Goal: Task Accomplishment & Management: Use online tool/utility

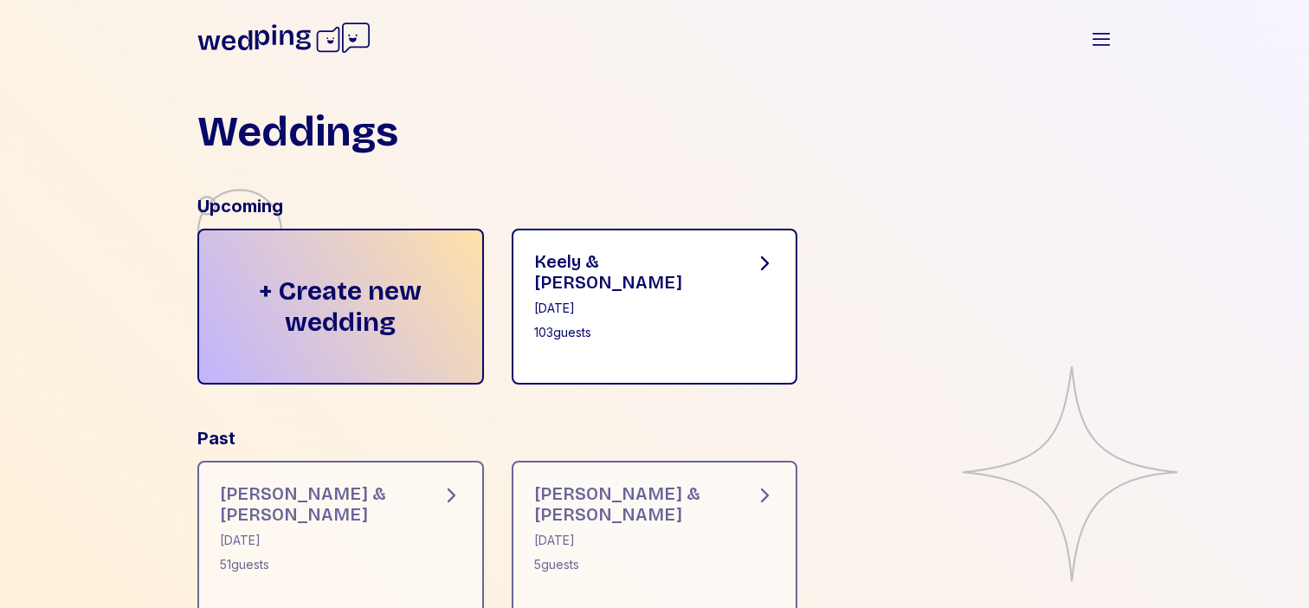
click at [624, 300] on div "[DATE]" at bounding box center [630, 308] width 193 height 17
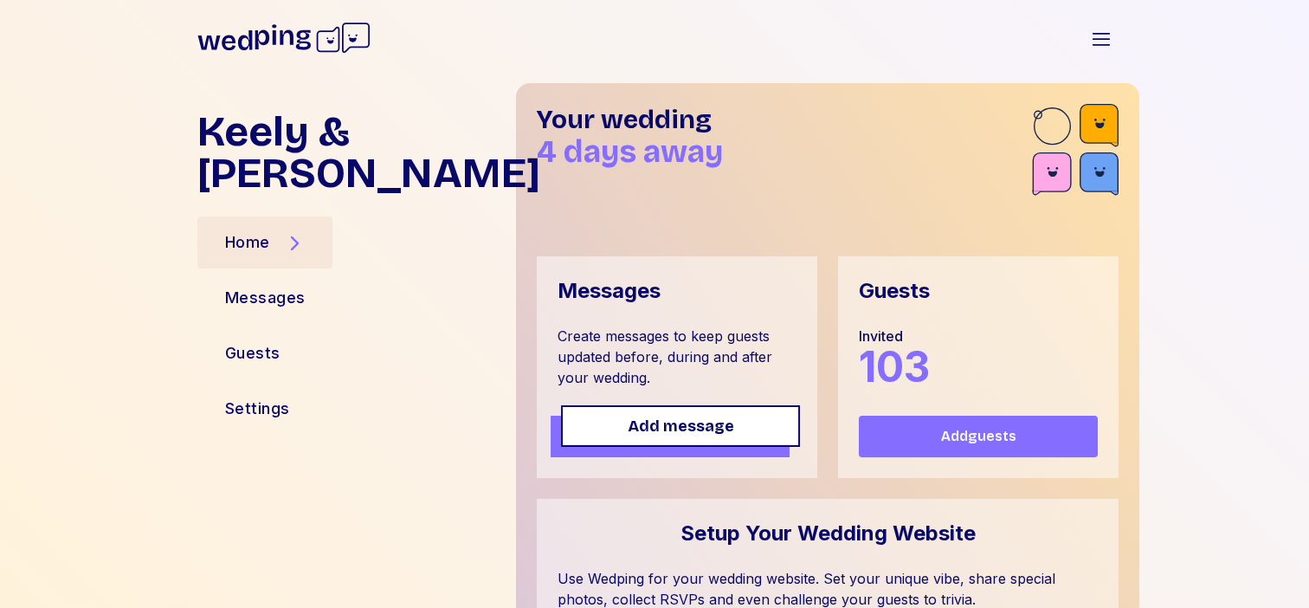
click at [710, 424] on span "Add message" at bounding box center [681, 426] width 106 height 24
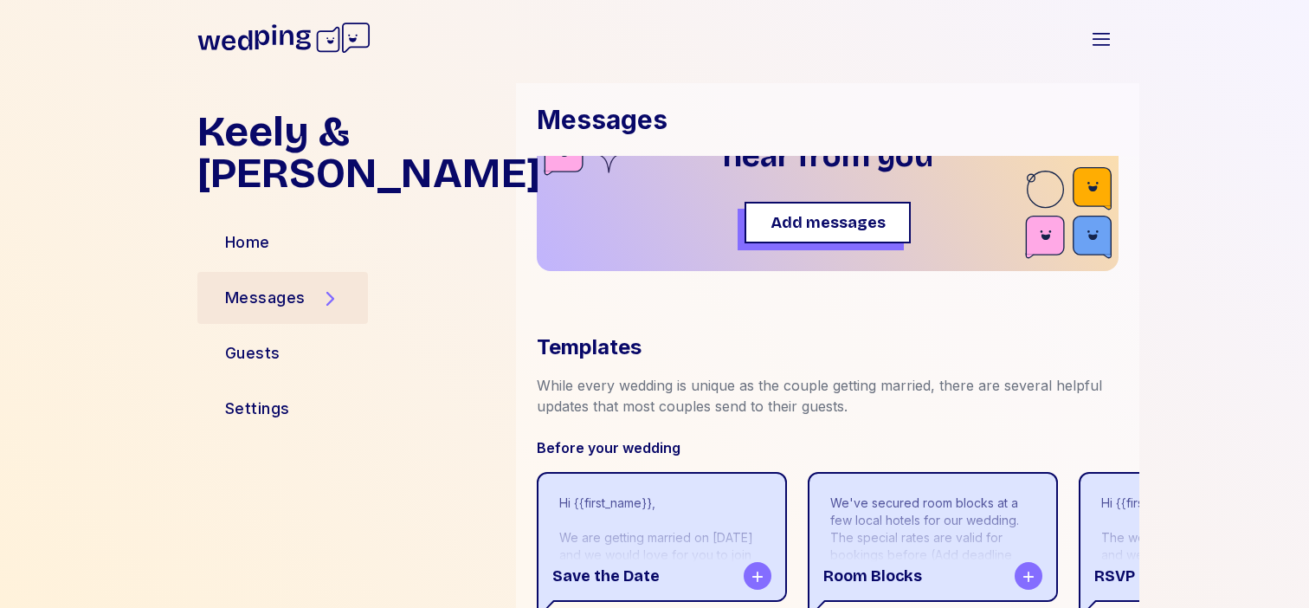
scroll to position [77, 0]
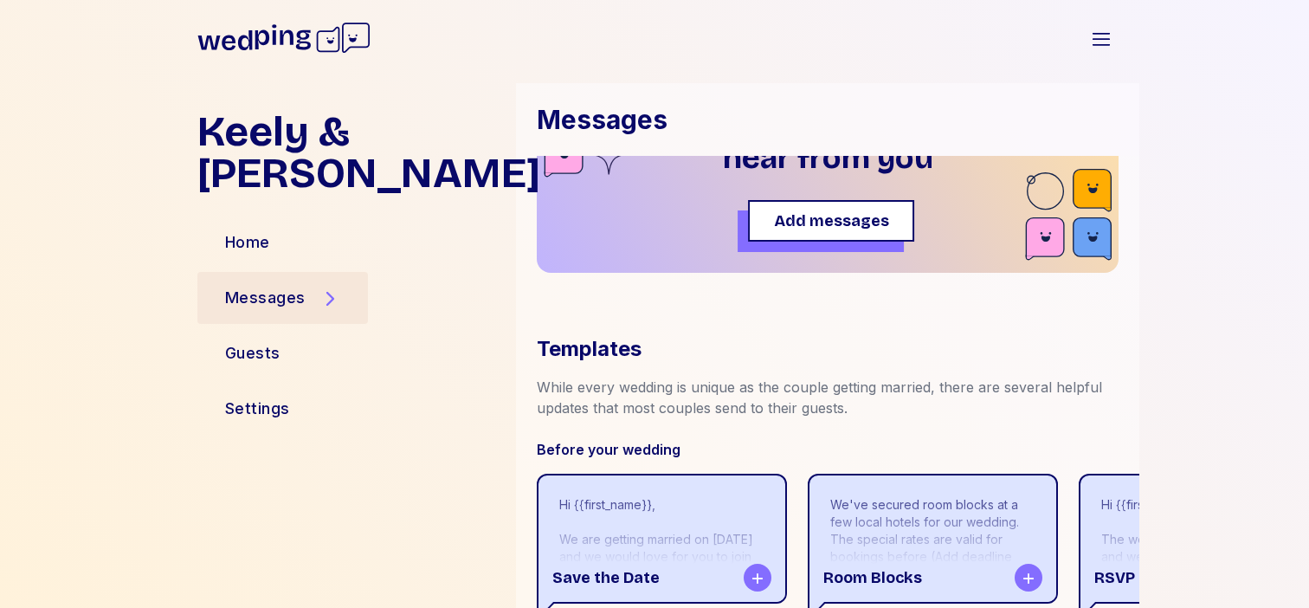
click at [835, 238] on button "Add messages" at bounding box center [831, 221] width 166 height 42
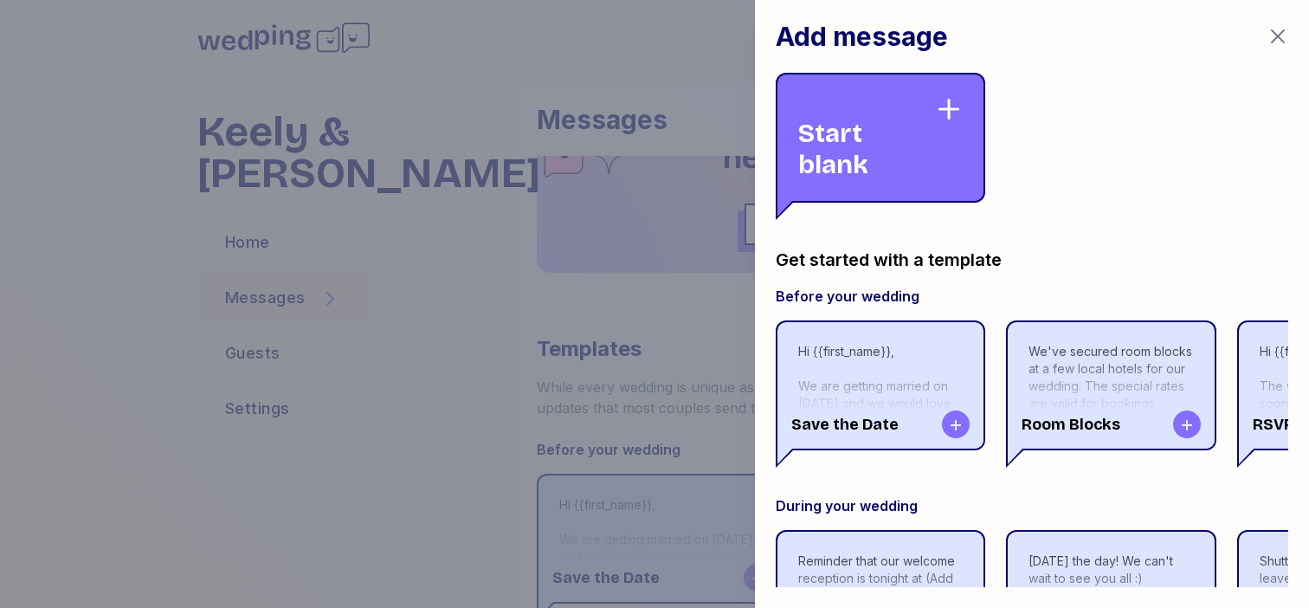
click at [888, 148] on div "Start blank" at bounding box center [866, 137] width 137 height 85
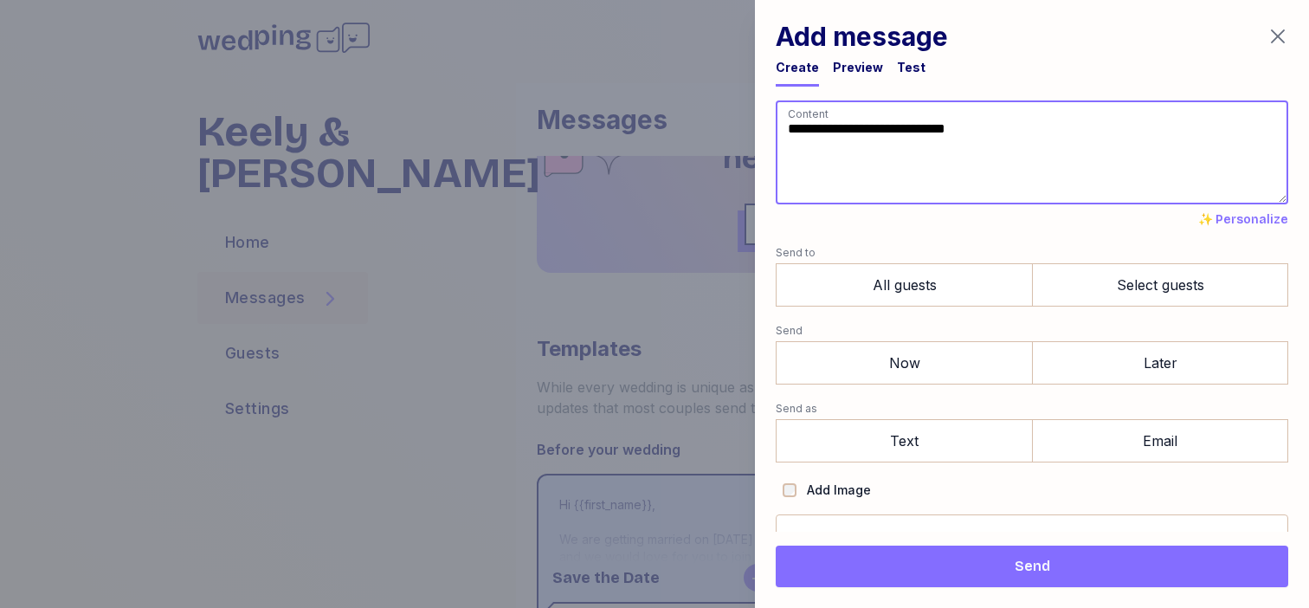
paste textarea "**********"
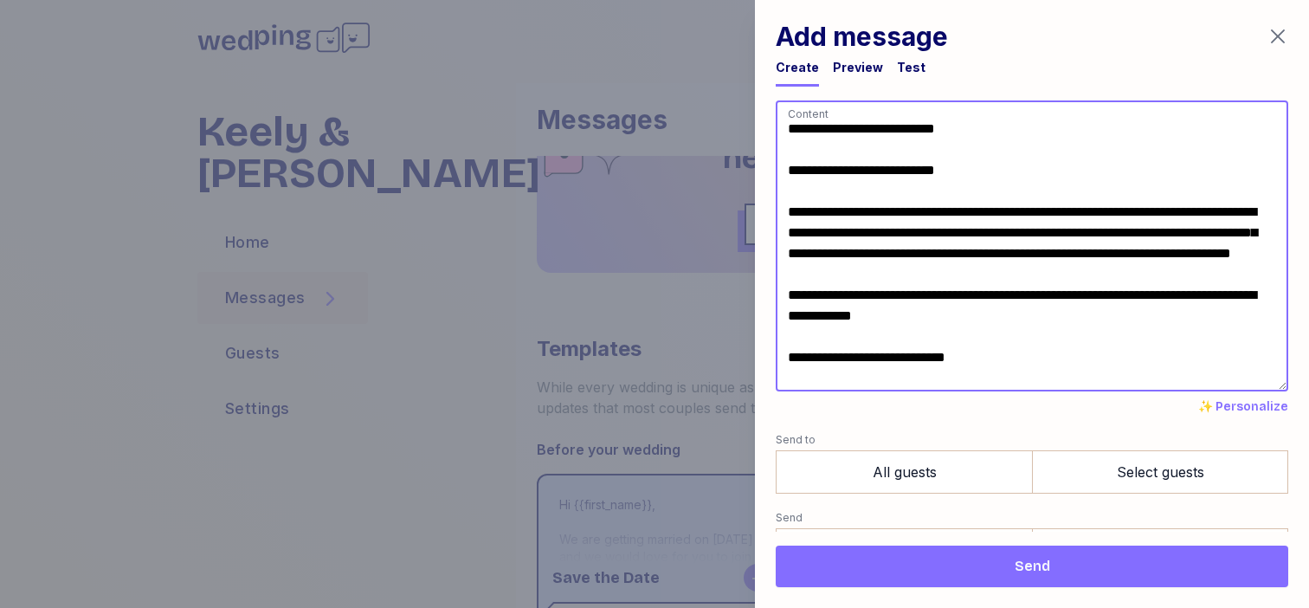
drag, startPoint x: 989, startPoint y: 170, endPoint x: 790, endPoint y: 146, distance: 200.5
click at [788, 145] on textarea "**********" at bounding box center [1032, 245] width 512 height 291
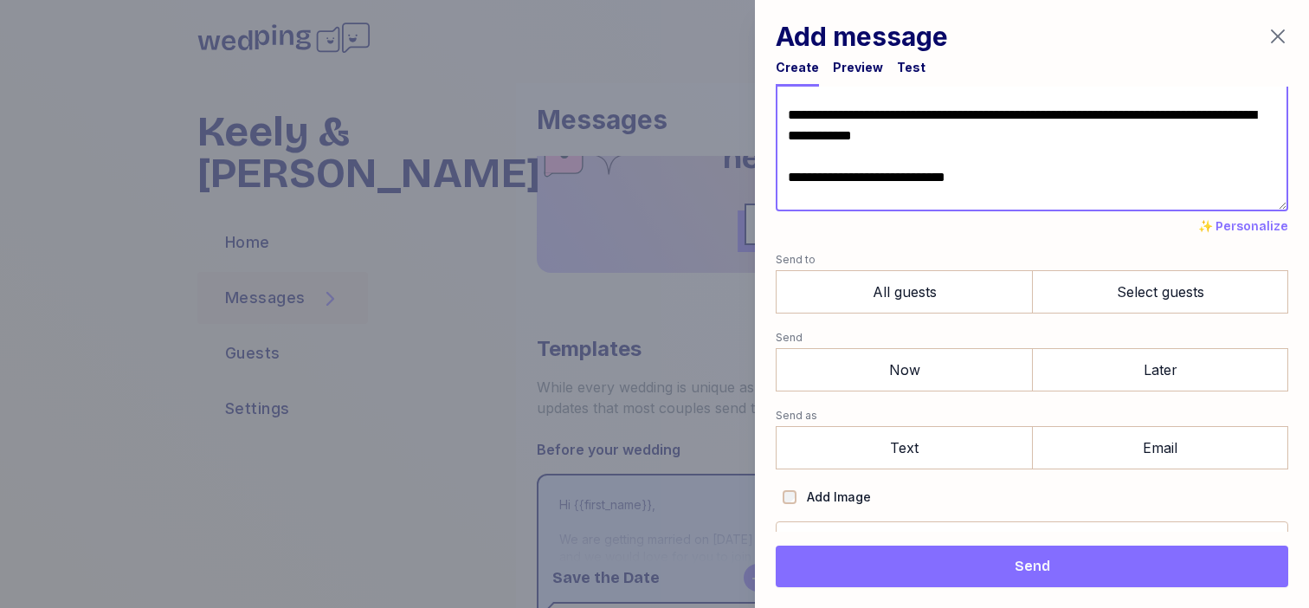
scroll to position [173, 0]
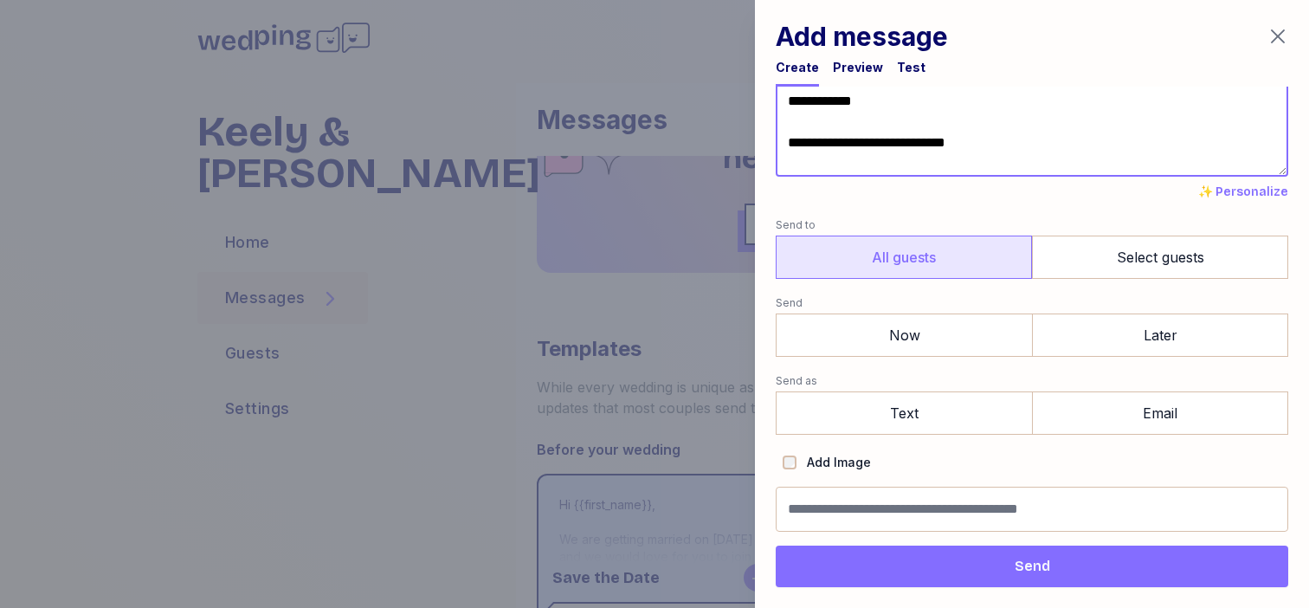
type textarea "**********"
click at [959, 253] on label "All guests" at bounding box center [904, 256] width 256 height 43
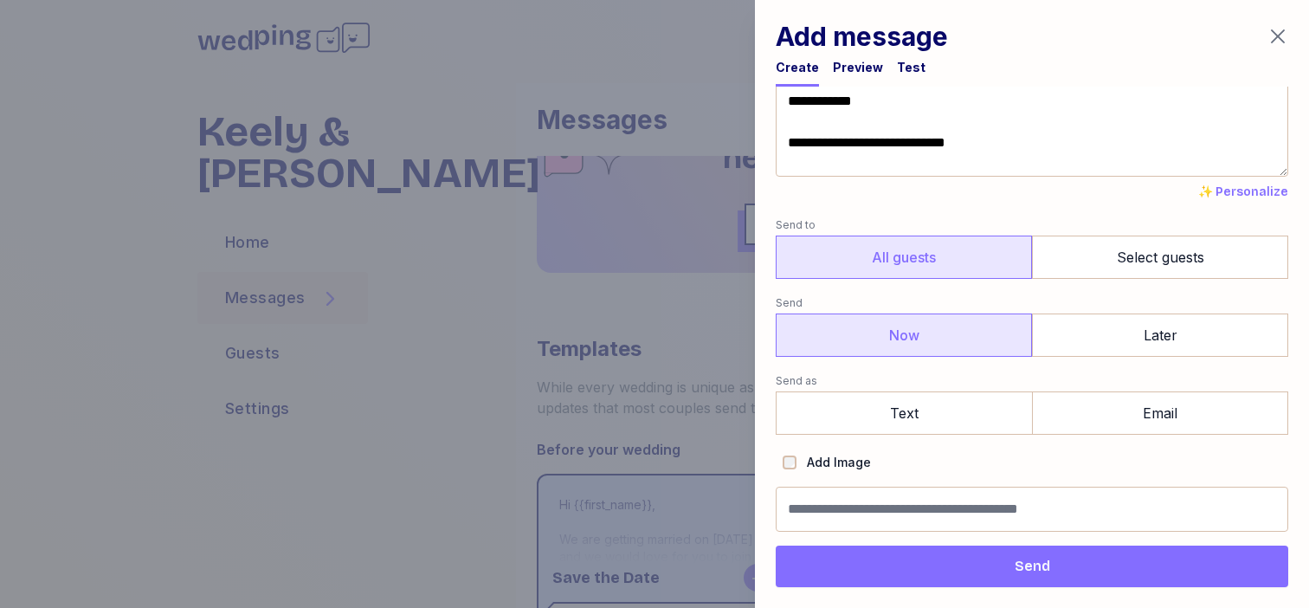
click at [942, 326] on label "Now" at bounding box center [904, 334] width 256 height 43
click at [919, 412] on label "Text" at bounding box center [904, 412] width 256 height 43
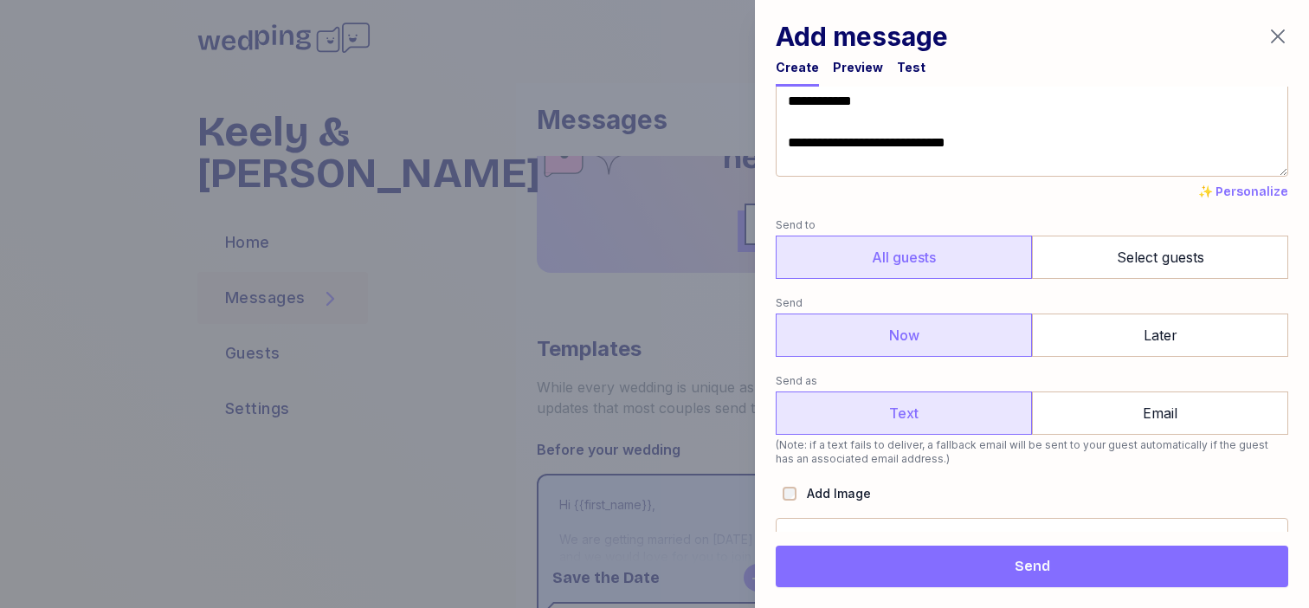
scroll to position [204, 0]
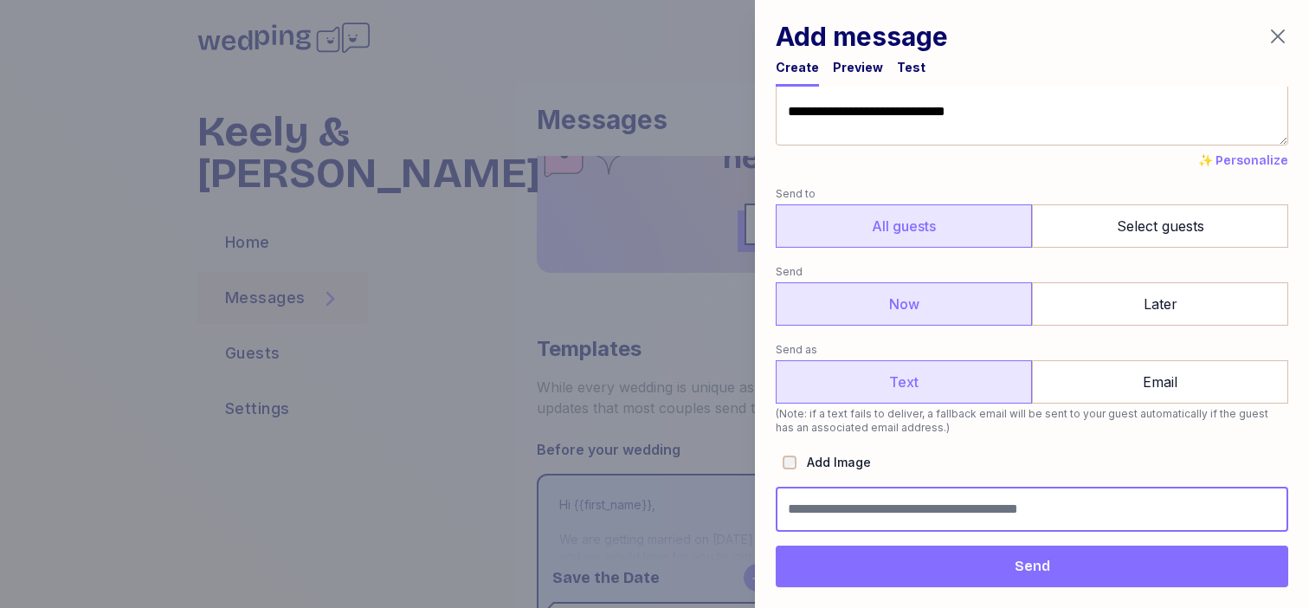
click at [889, 512] on input "Message name (optional, not shown to guests)" at bounding box center [1032, 509] width 512 height 45
type input "**********"
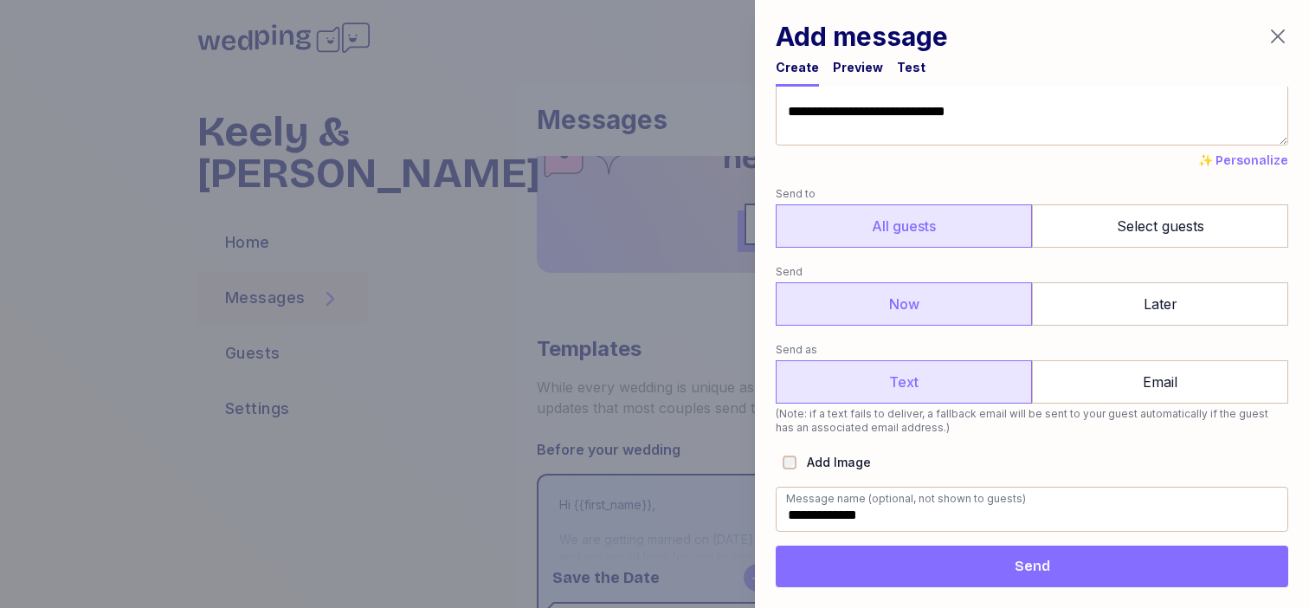
click at [1285, 35] on icon "button" at bounding box center [1277, 36] width 21 height 21
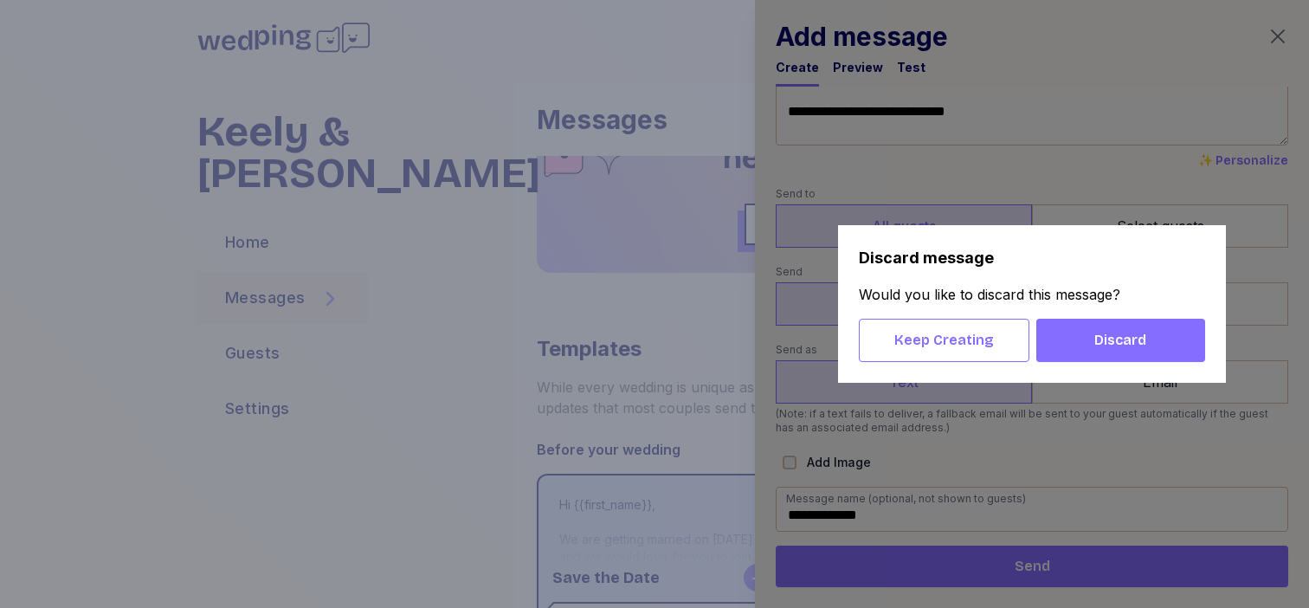
click at [1060, 332] on span "Discard" at bounding box center [1120, 340] width 141 height 21
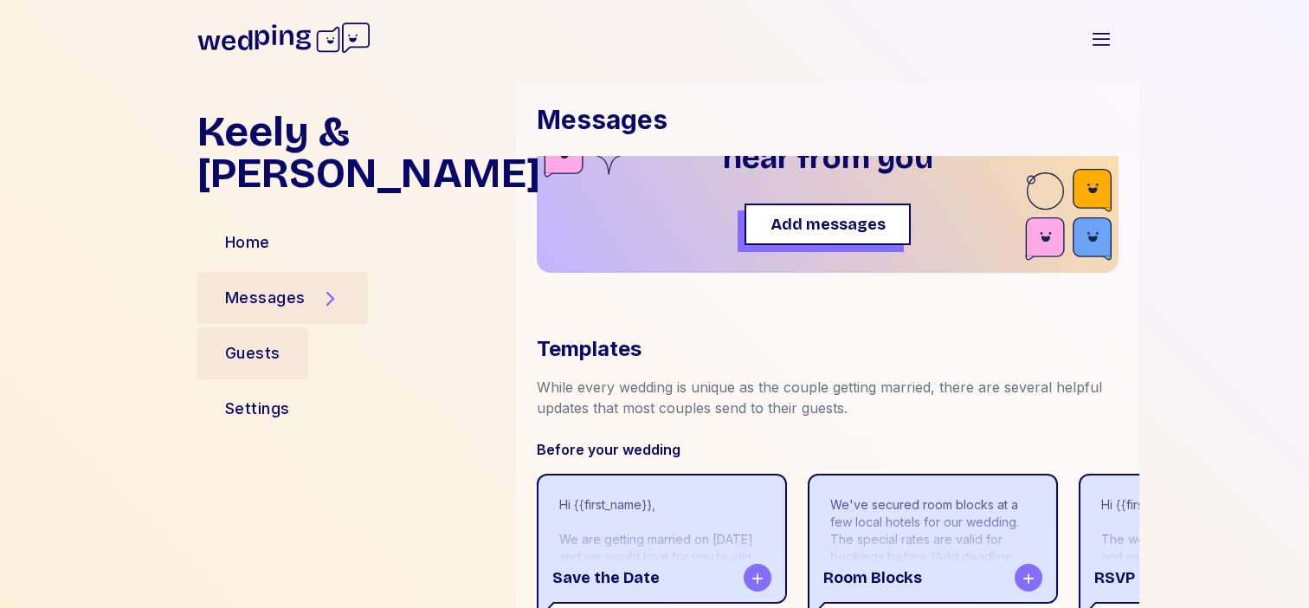
click at [304, 327] on div "Guests" at bounding box center [252, 353] width 111 height 52
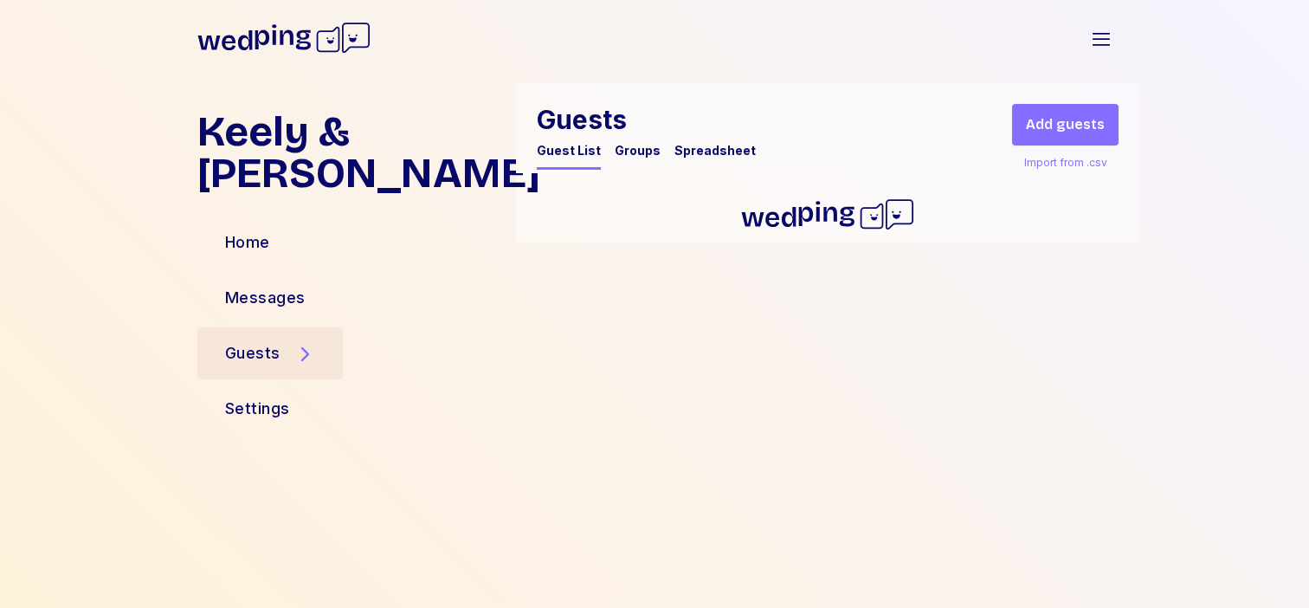
scroll to position [0, 0]
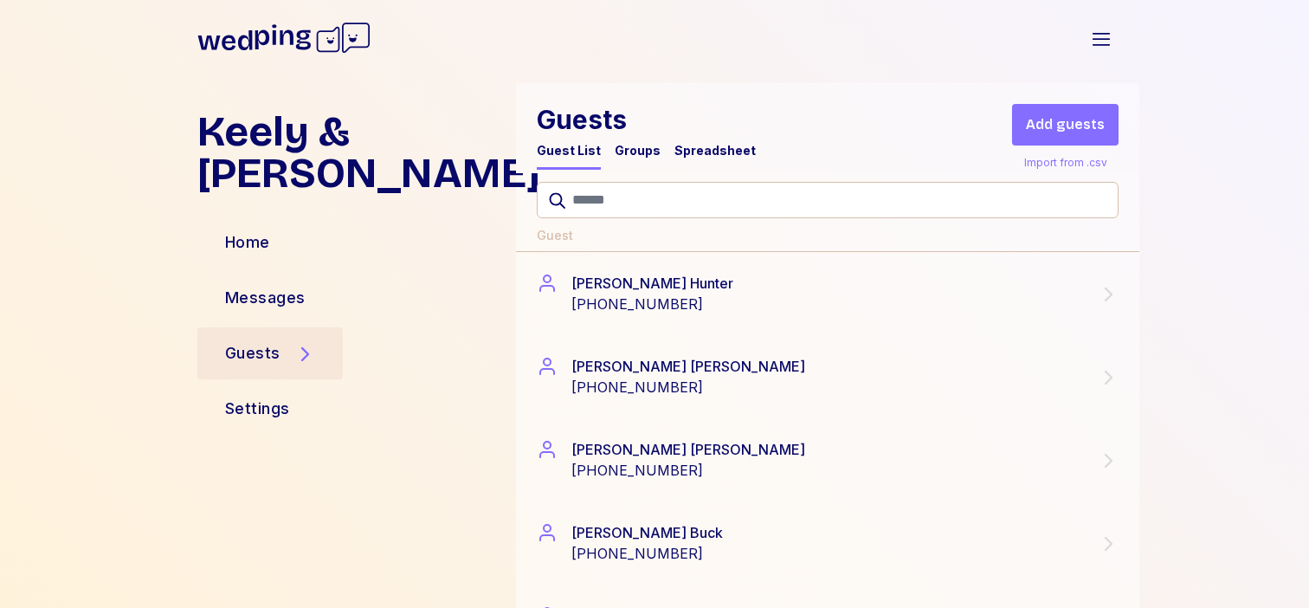
scroll to position [149, 0]
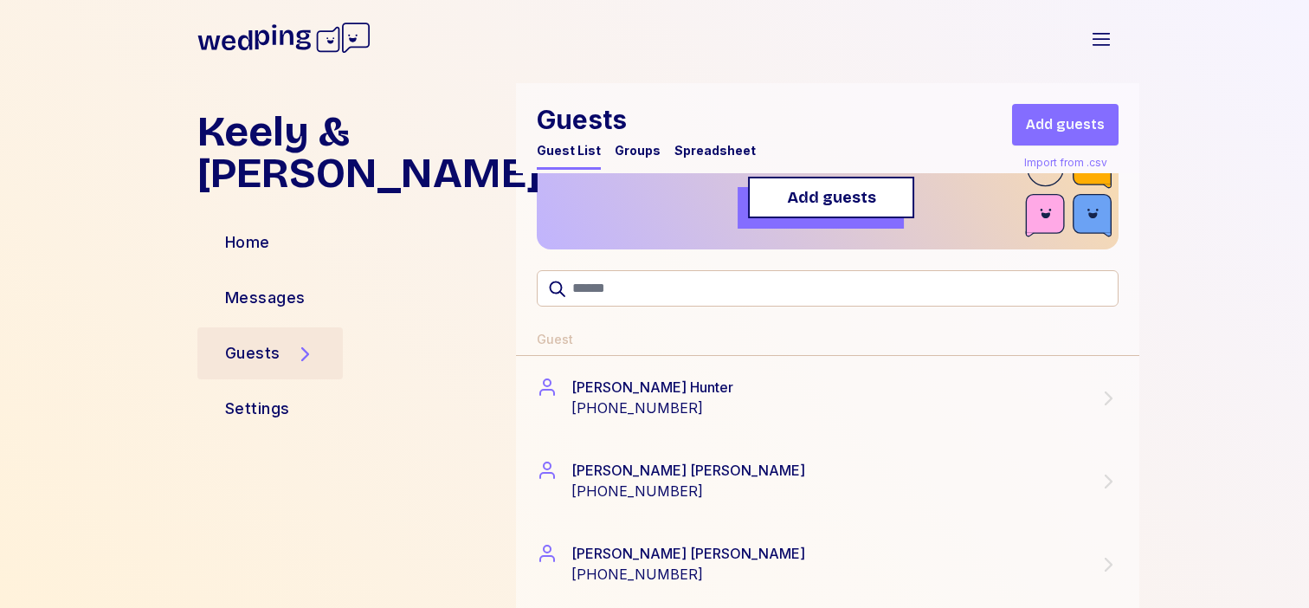
click at [813, 211] on button "Add guests" at bounding box center [831, 198] width 166 height 42
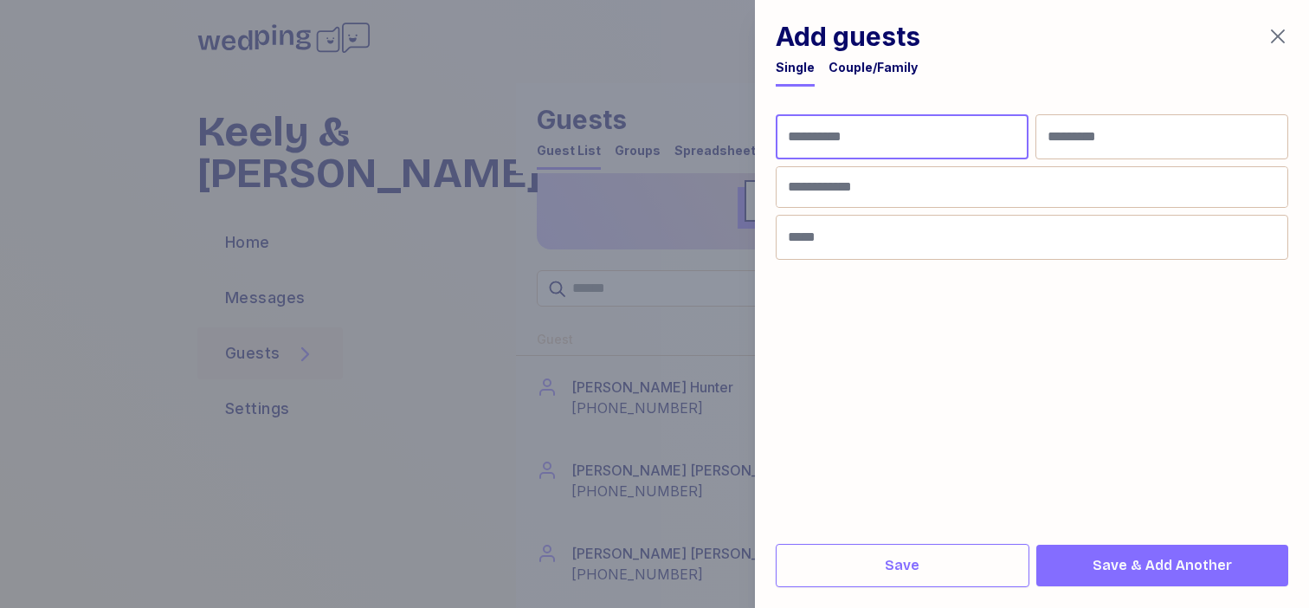
click at [834, 137] on input "First Name" at bounding box center [902, 136] width 253 height 45
type input "*********"
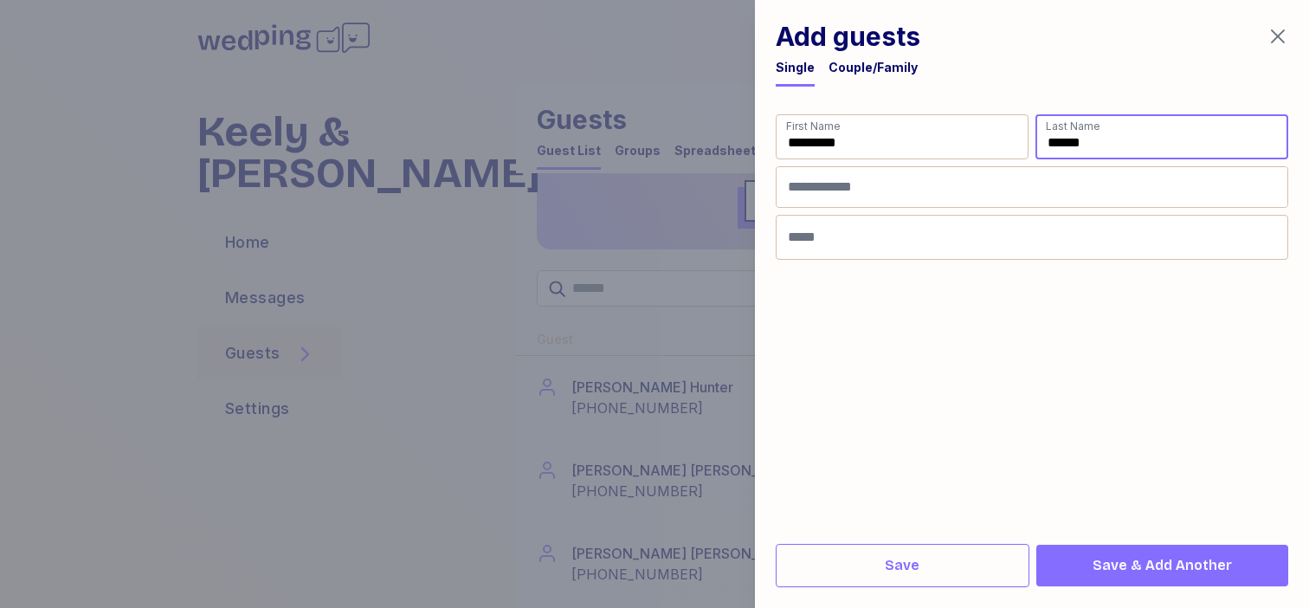
type input "******"
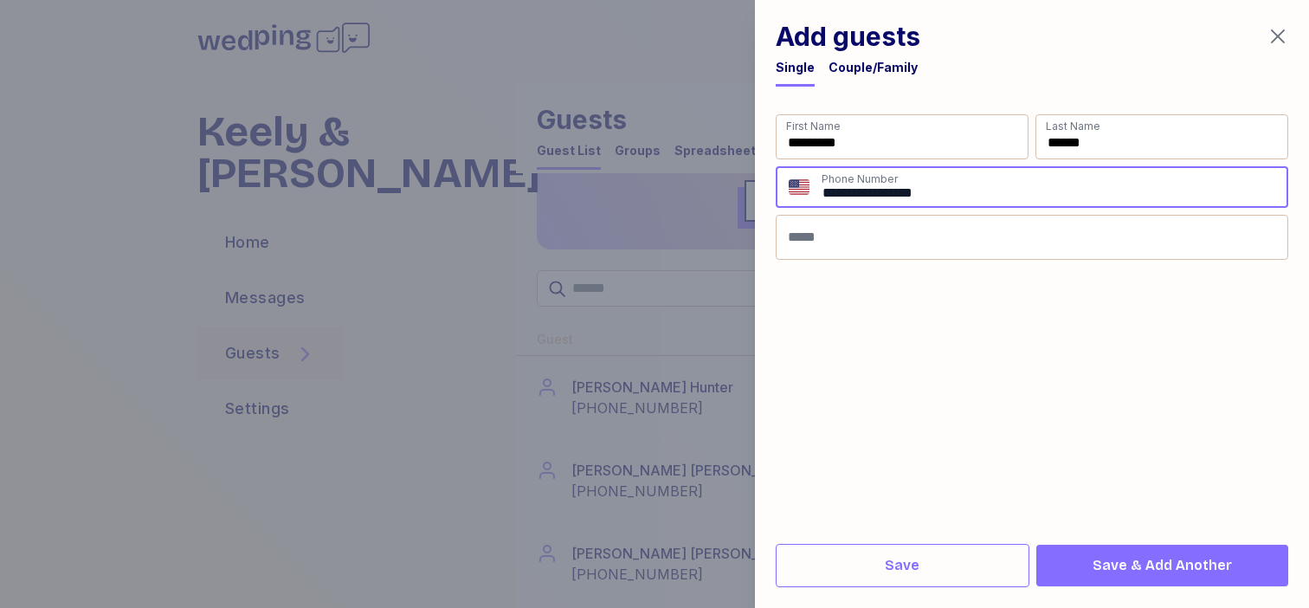
type input "**********"
click at [1114, 567] on span "Save & Add Another" at bounding box center [1162, 565] width 139 height 21
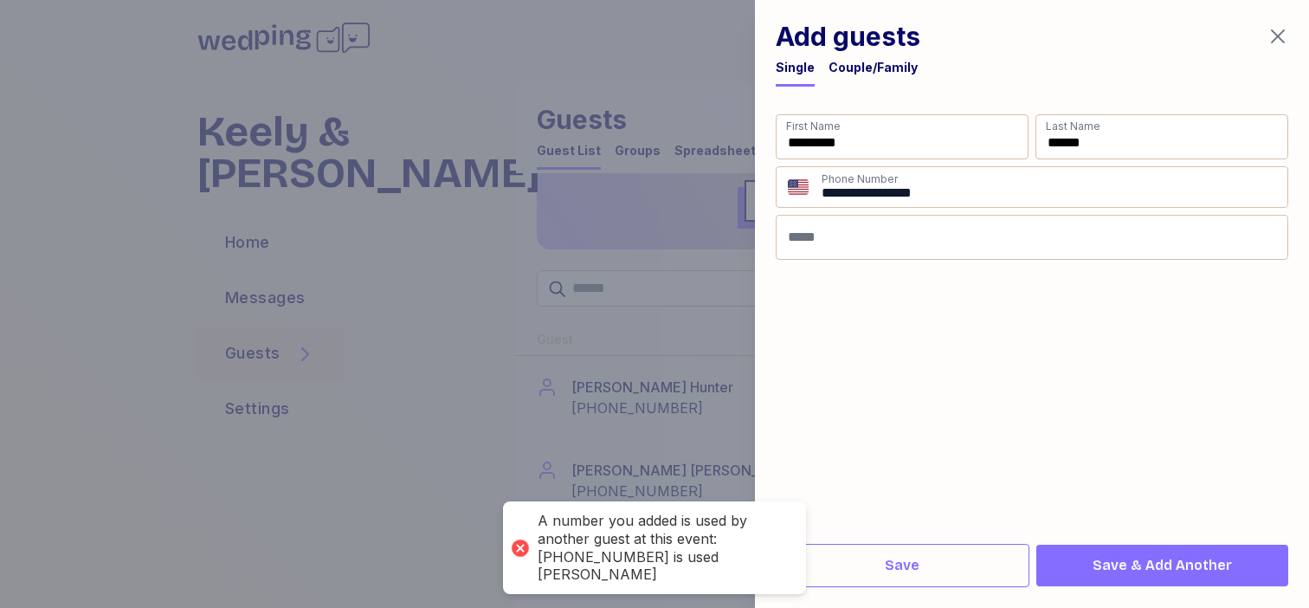
click at [1274, 35] on icon "button" at bounding box center [1277, 36] width 21 height 21
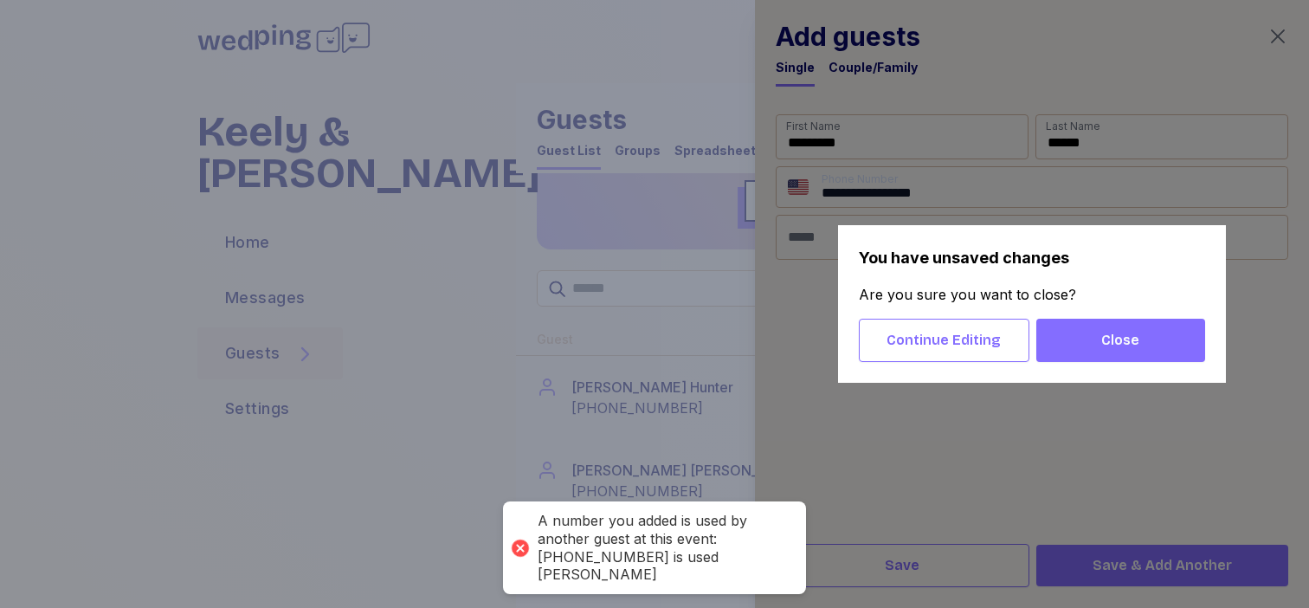
click at [1075, 352] on button "Close" at bounding box center [1120, 340] width 169 height 43
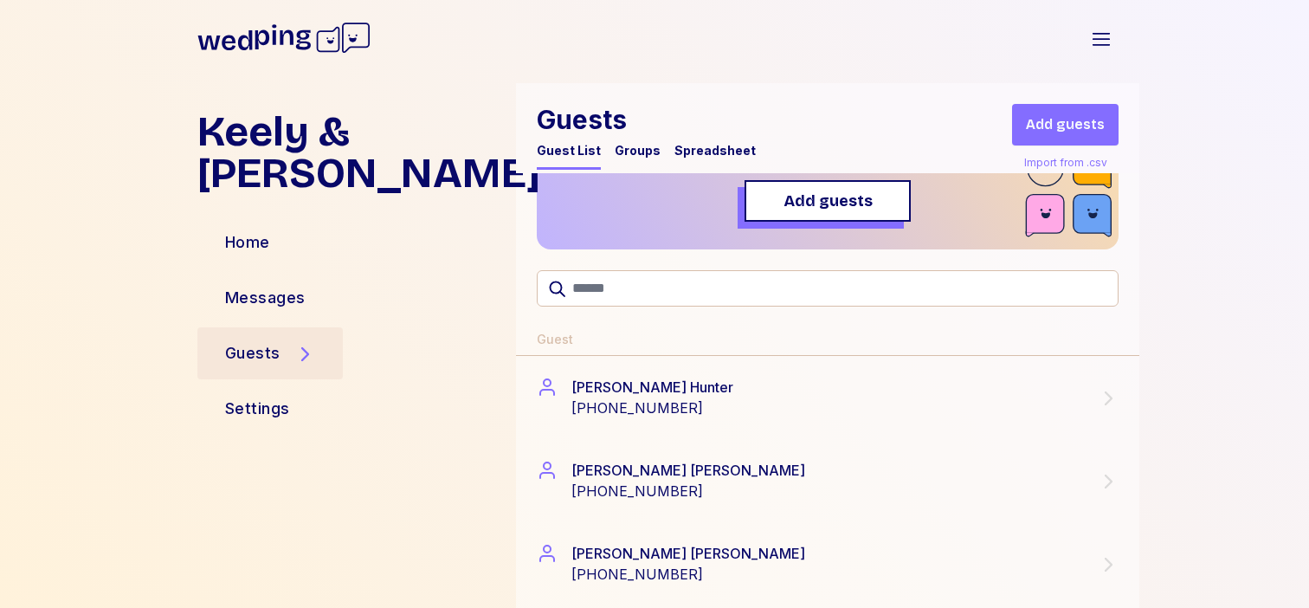
click at [354, 277] on div "Messages" at bounding box center [349, 298] width 305 height 42
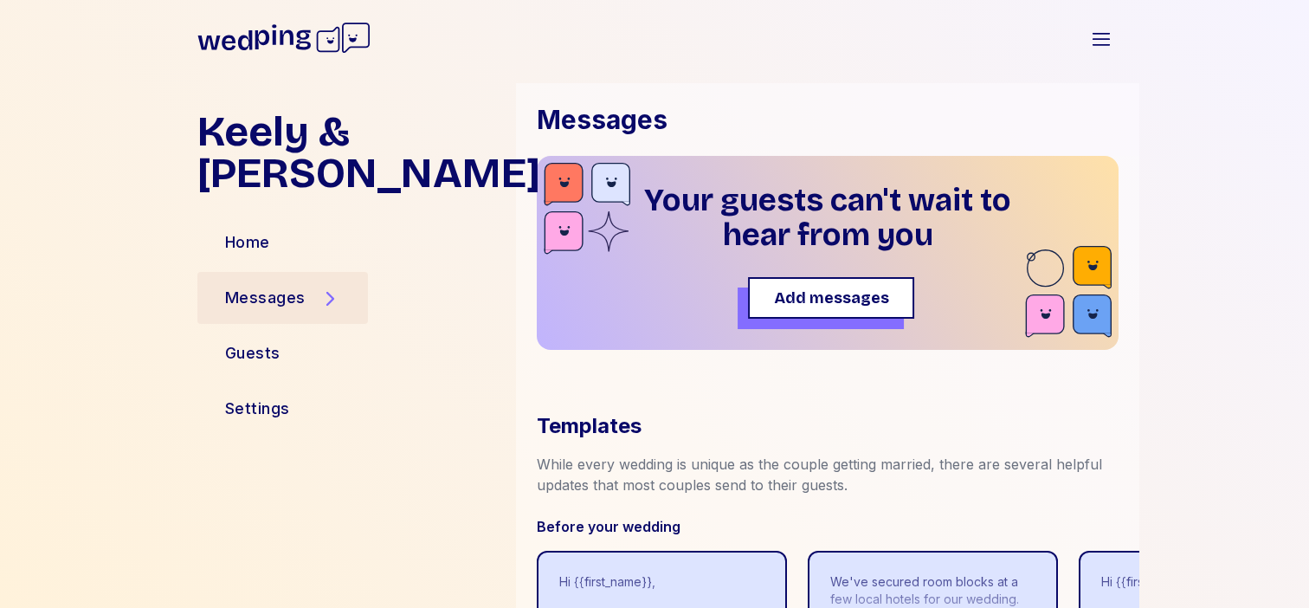
click at [788, 311] on button "Add messages" at bounding box center [831, 298] width 166 height 42
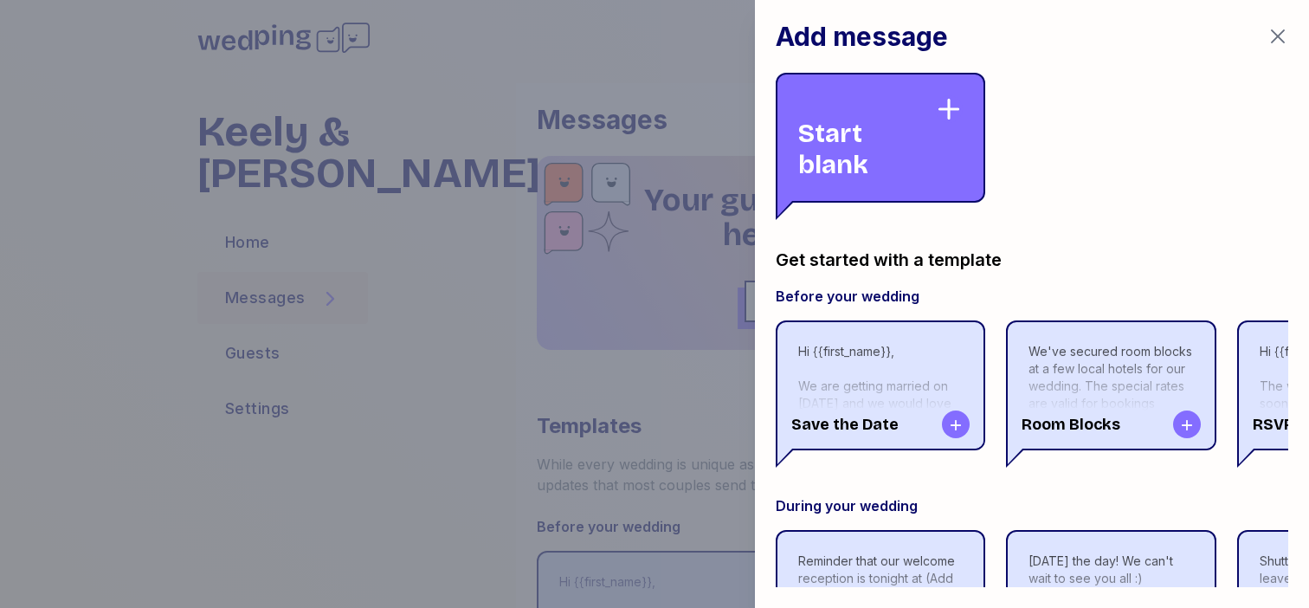
click at [872, 173] on div "Start blank" at bounding box center [866, 137] width 137 height 85
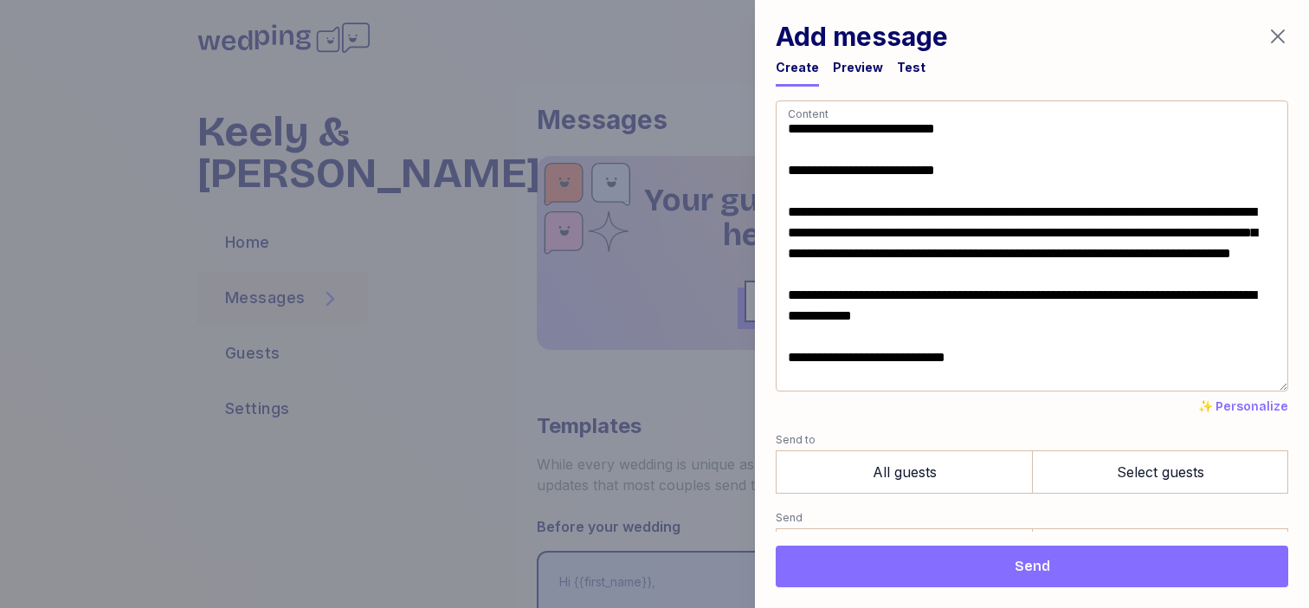
drag, startPoint x: 991, startPoint y: 170, endPoint x: 766, endPoint y: 158, distance: 225.4
click at [765, 157] on div "**********" at bounding box center [1032, 304] width 554 height 608
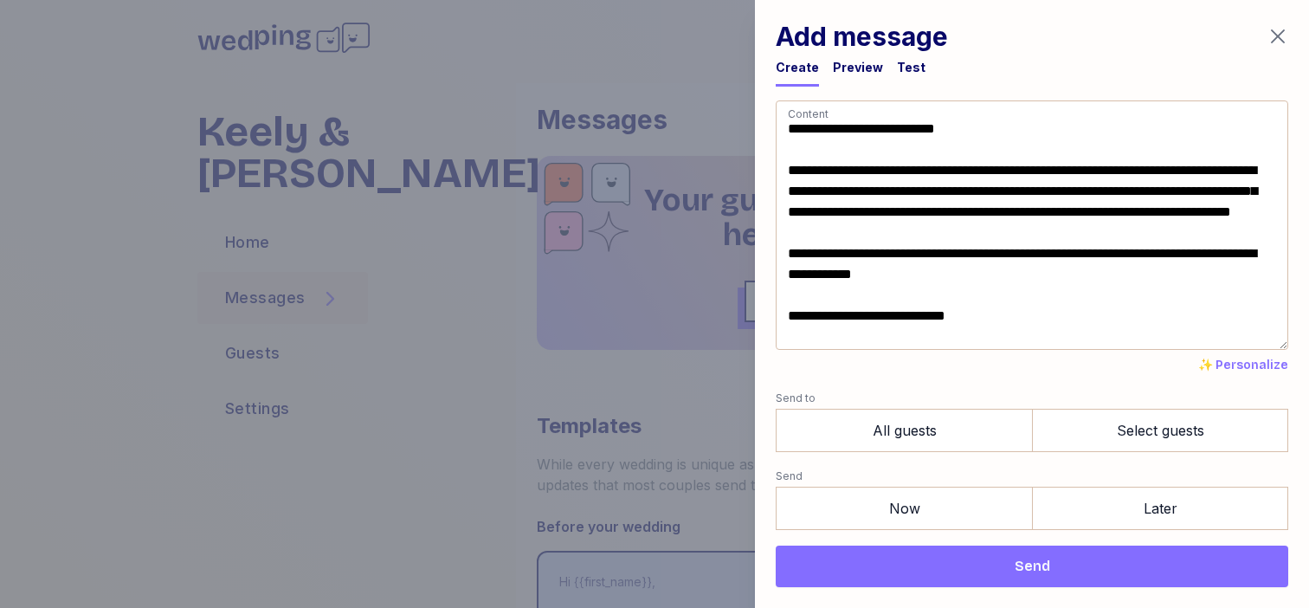
scroll to position [3, 0]
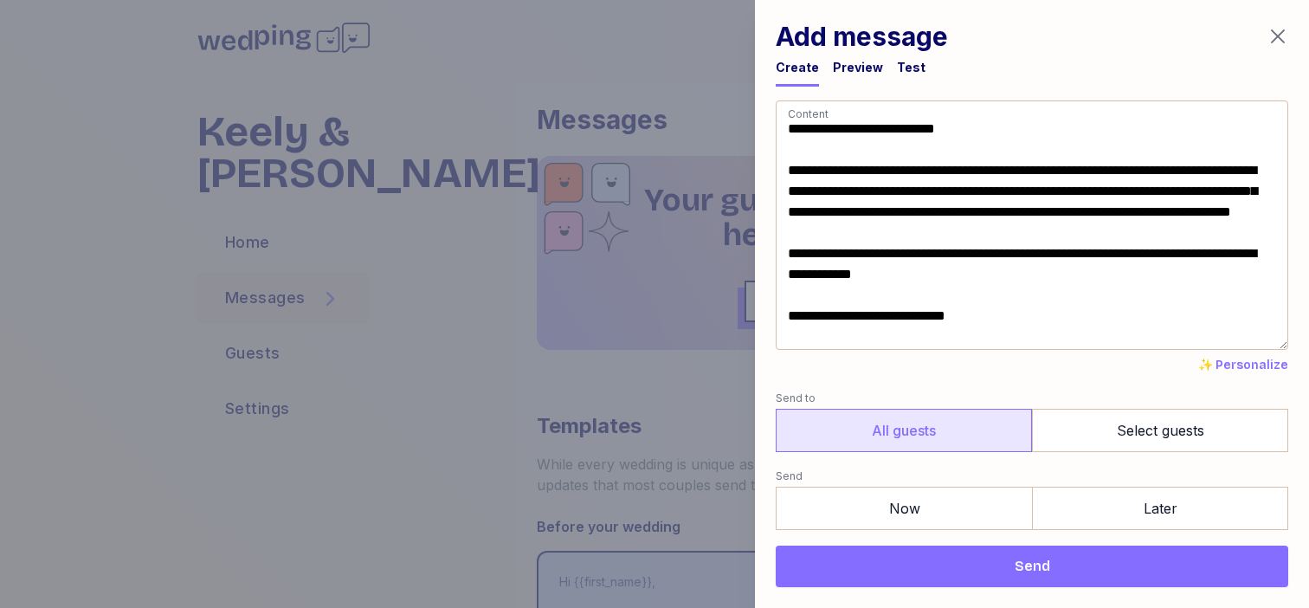
type textarea "**********"
click at [880, 427] on label "All guests" at bounding box center [904, 430] width 256 height 43
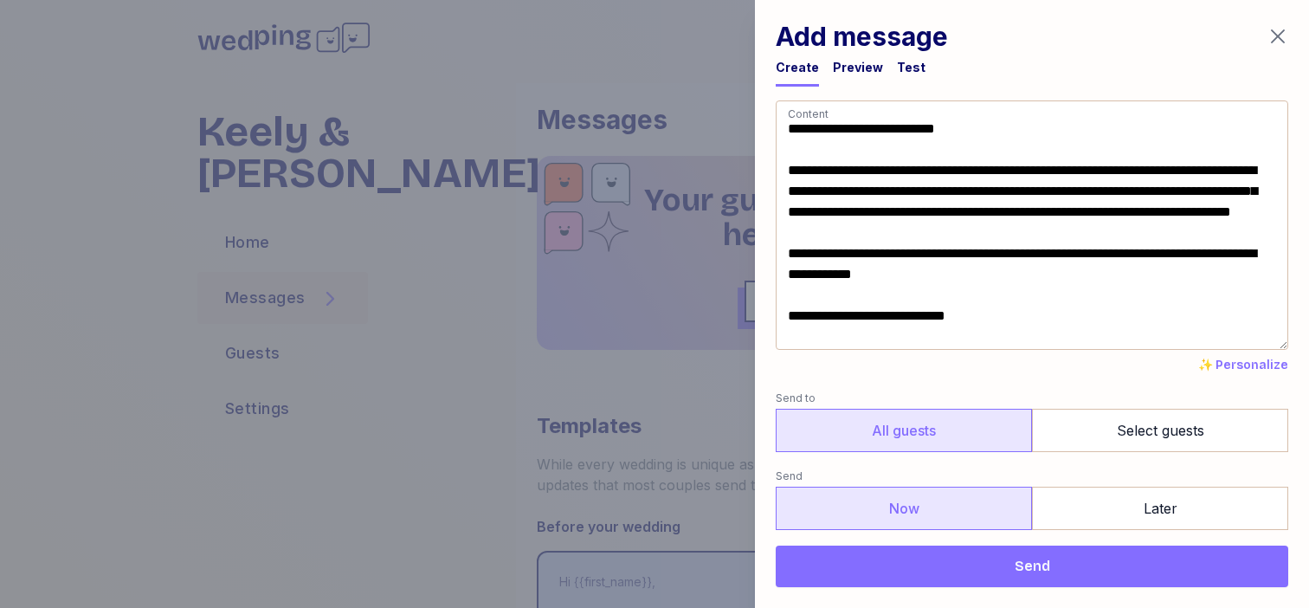
click at [880, 515] on label "Now" at bounding box center [904, 508] width 256 height 43
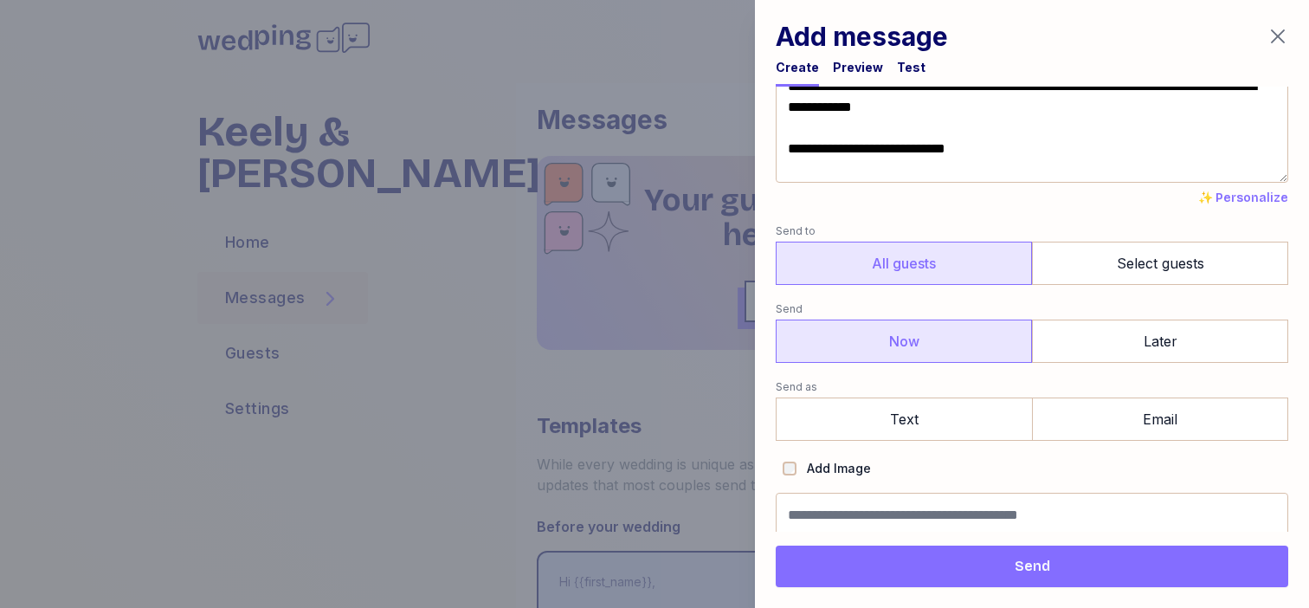
scroll to position [173, 0]
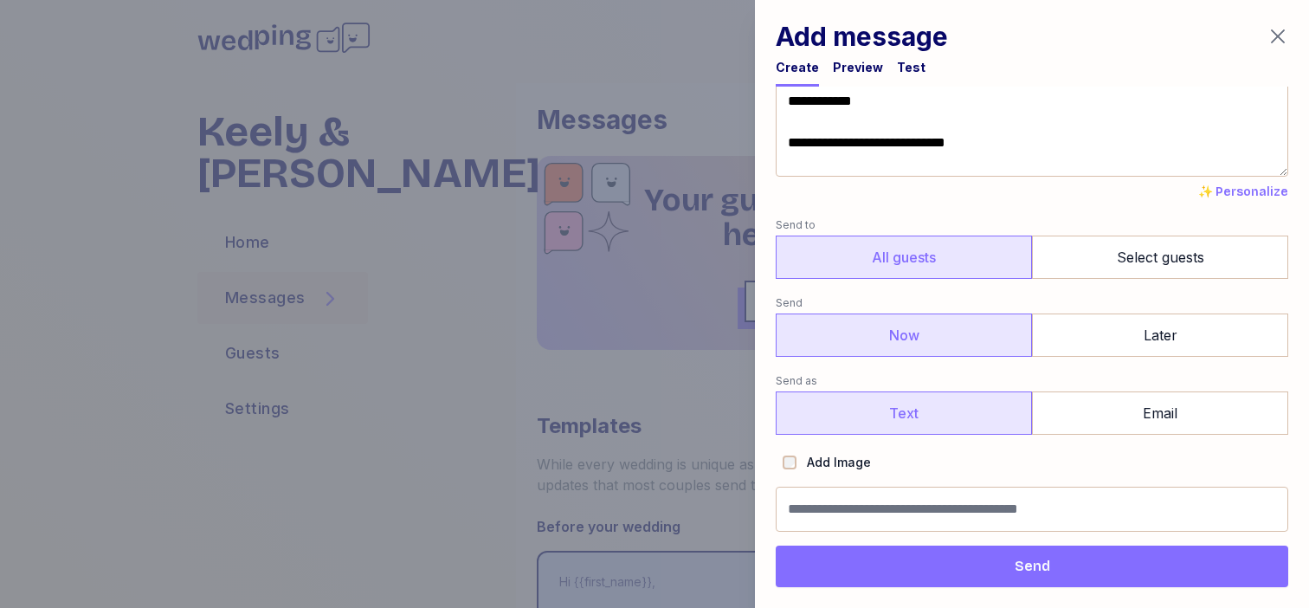
click at [879, 402] on label "Text" at bounding box center [904, 412] width 256 height 43
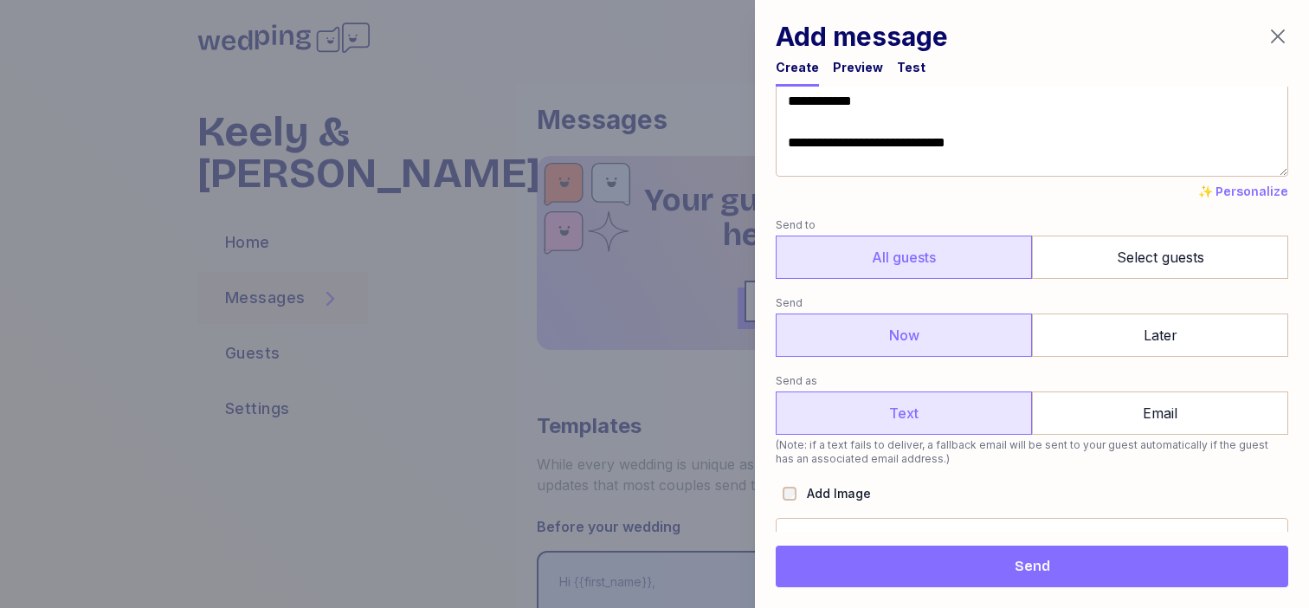
scroll to position [204, 0]
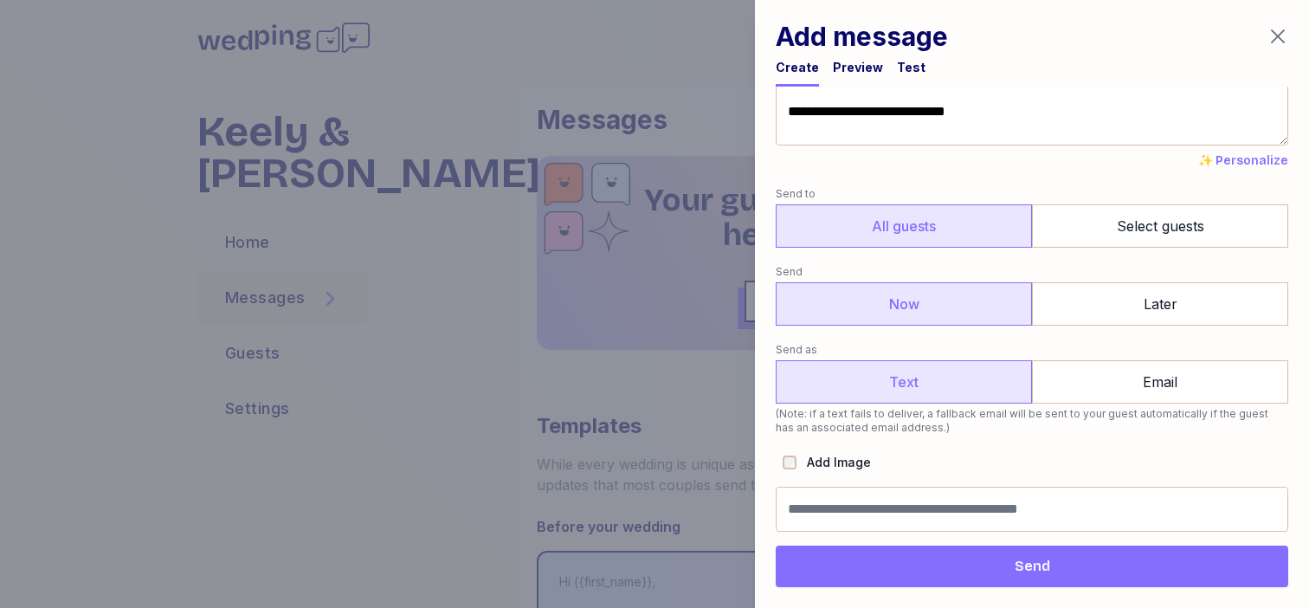
click at [871, 76] on div "Preview" at bounding box center [858, 73] width 50 height 28
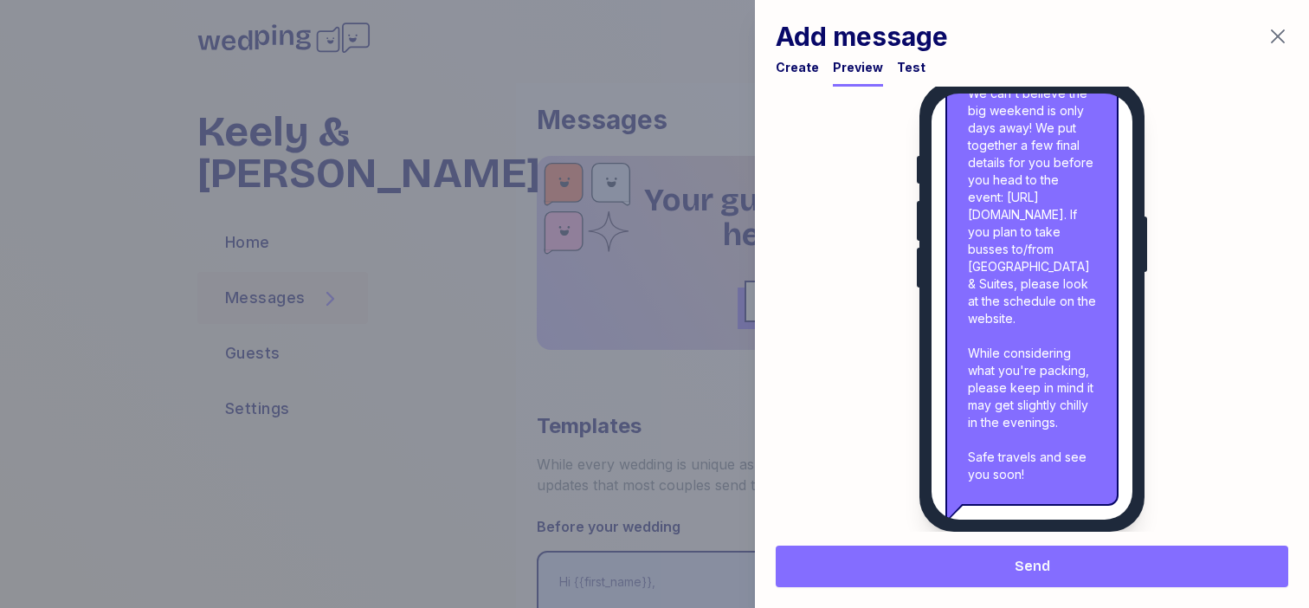
scroll to position [0, 0]
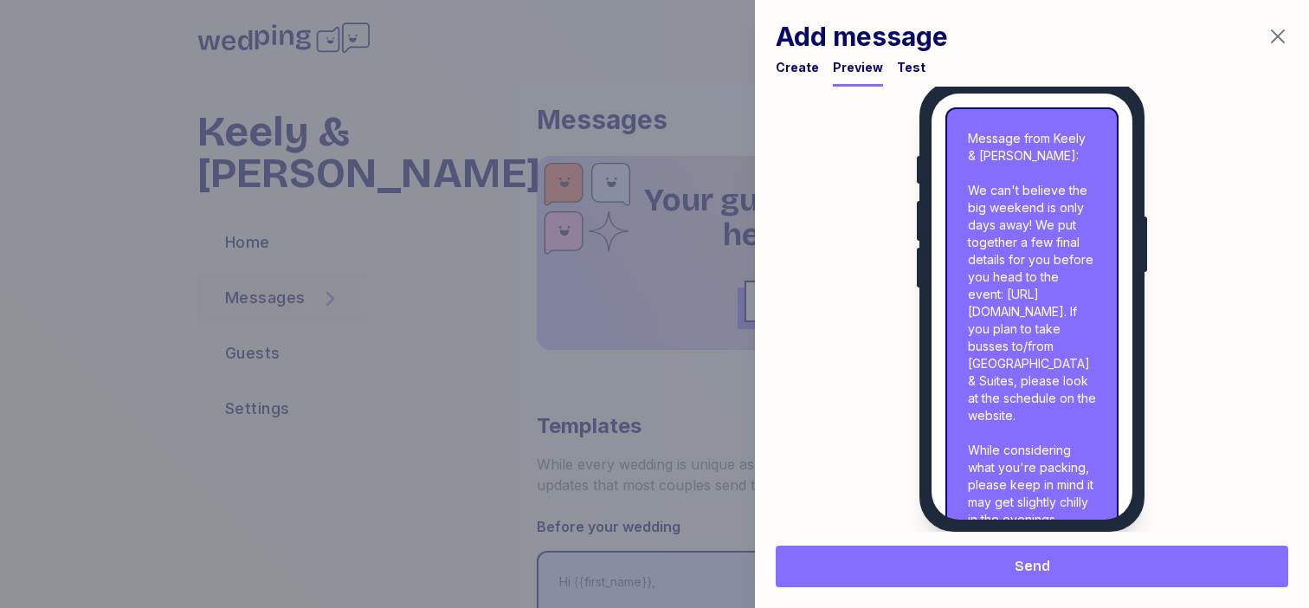
click at [809, 68] on div "Create" at bounding box center [797, 67] width 43 height 17
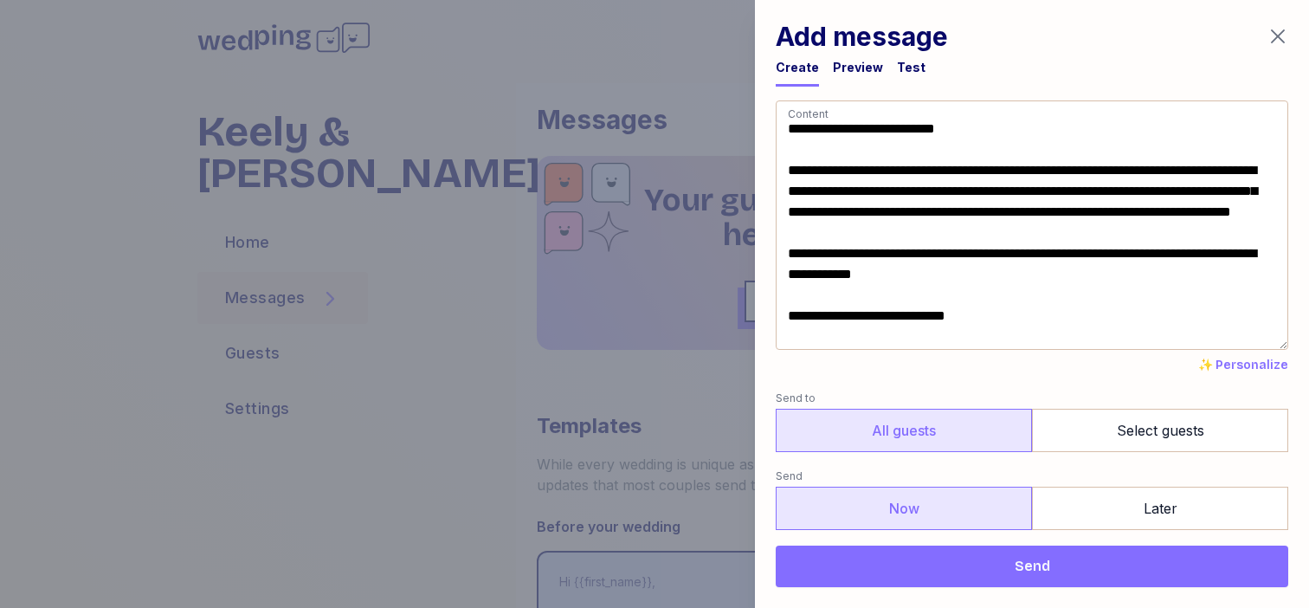
click at [996, 563] on span "Send" at bounding box center [1032, 566] width 485 height 21
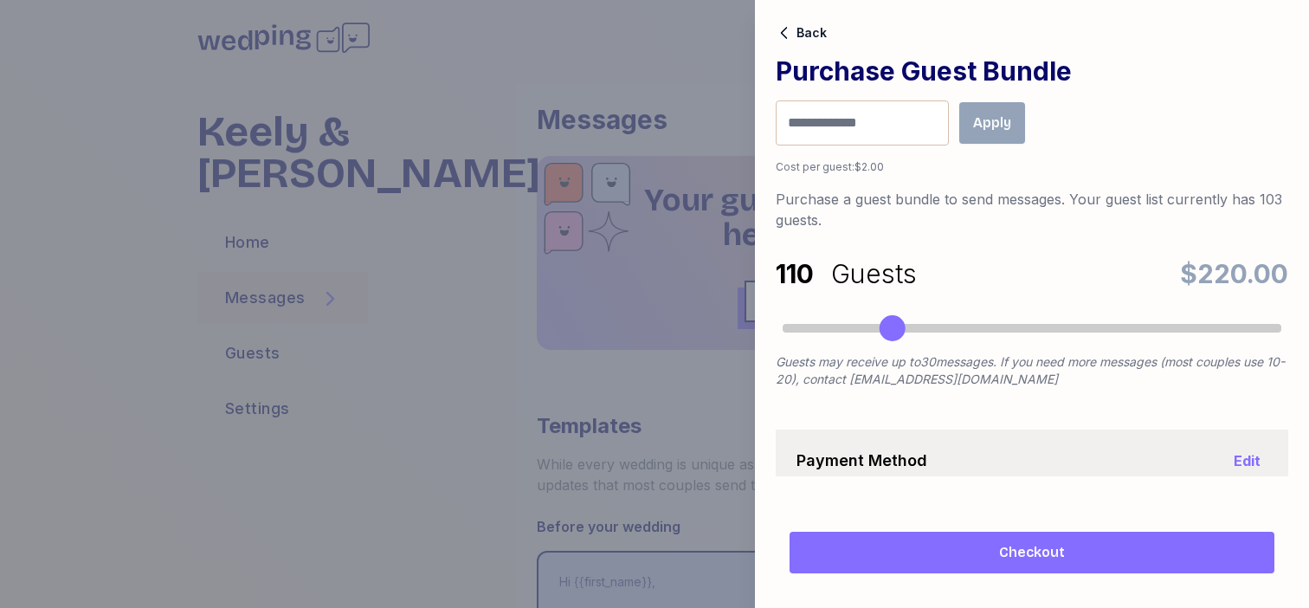
drag, startPoint x: 796, startPoint y: 330, endPoint x: 890, endPoint y: 325, distance: 94.5
click at [890, 325] on div "Accessibility label" at bounding box center [893, 328] width 26 height 26
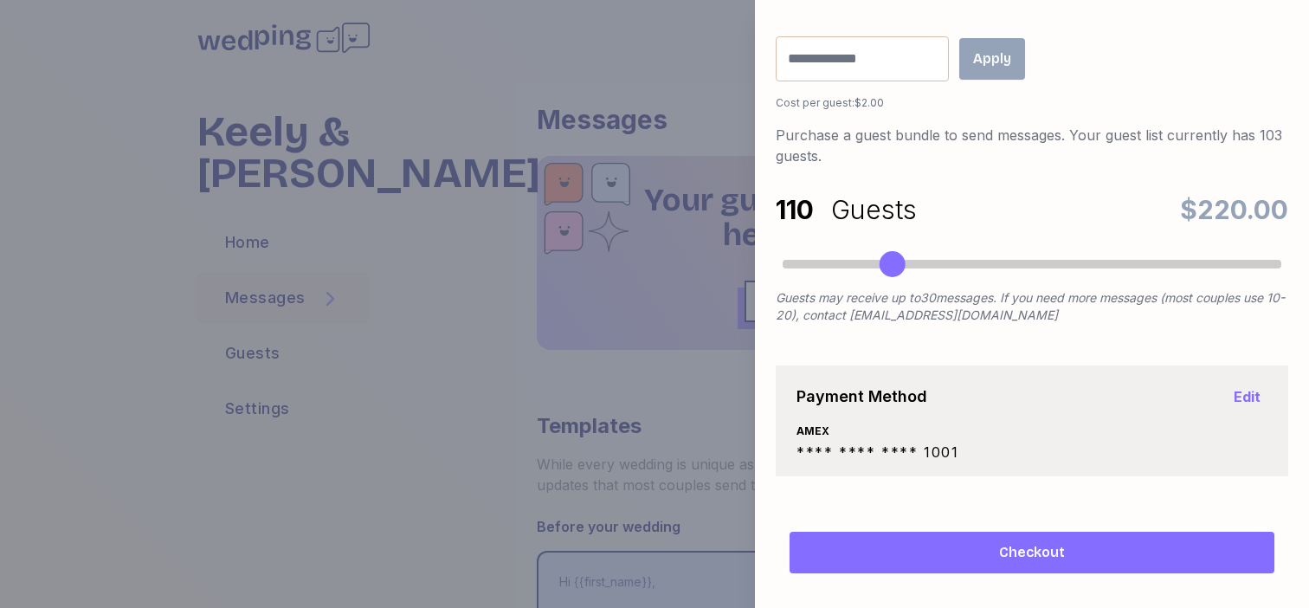
click at [1020, 556] on span "Checkout" at bounding box center [1032, 552] width 66 height 21
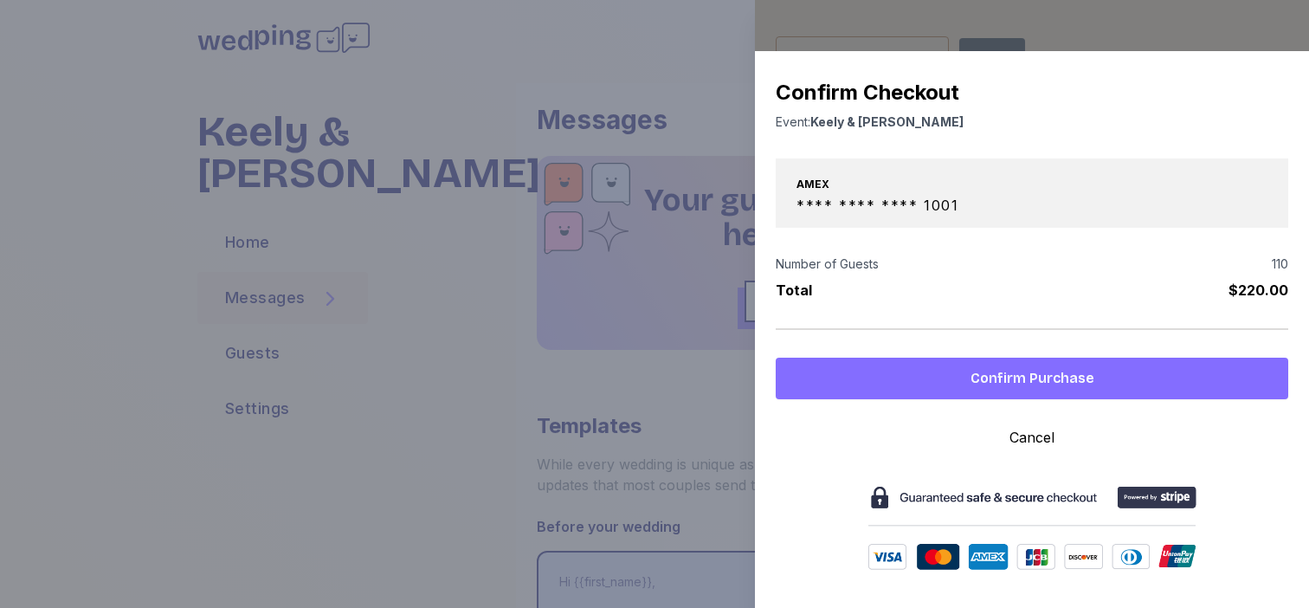
click at [1046, 377] on span "Confirm Purchase" at bounding box center [1032, 378] width 124 height 21
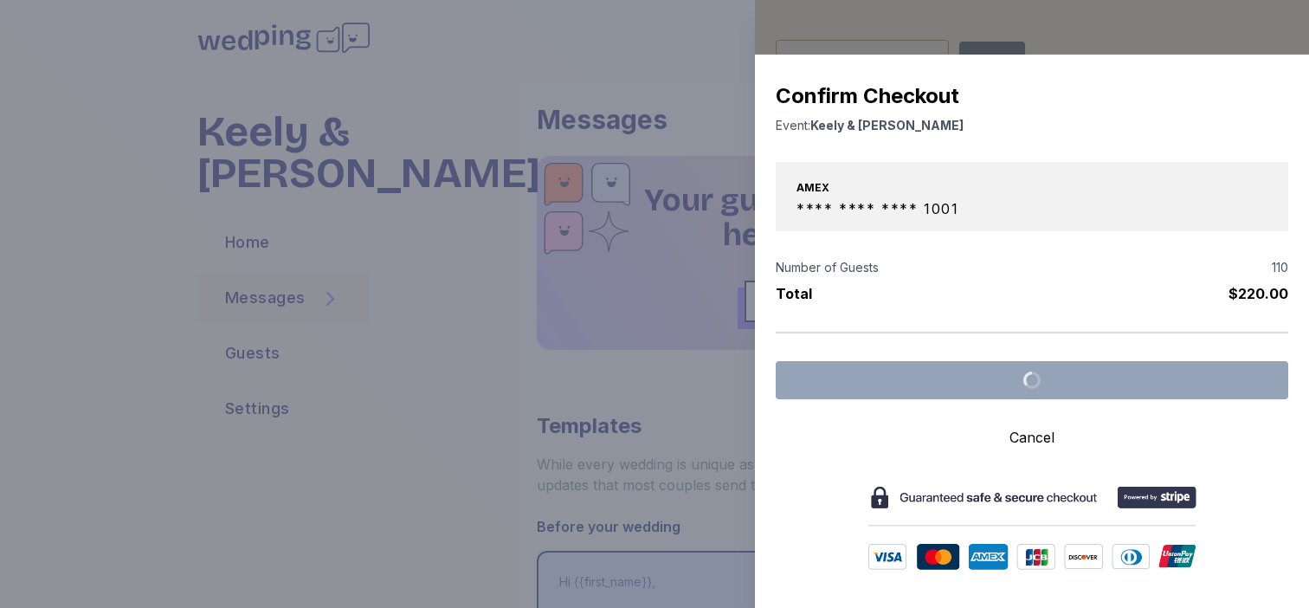
scroll to position [61, 0]
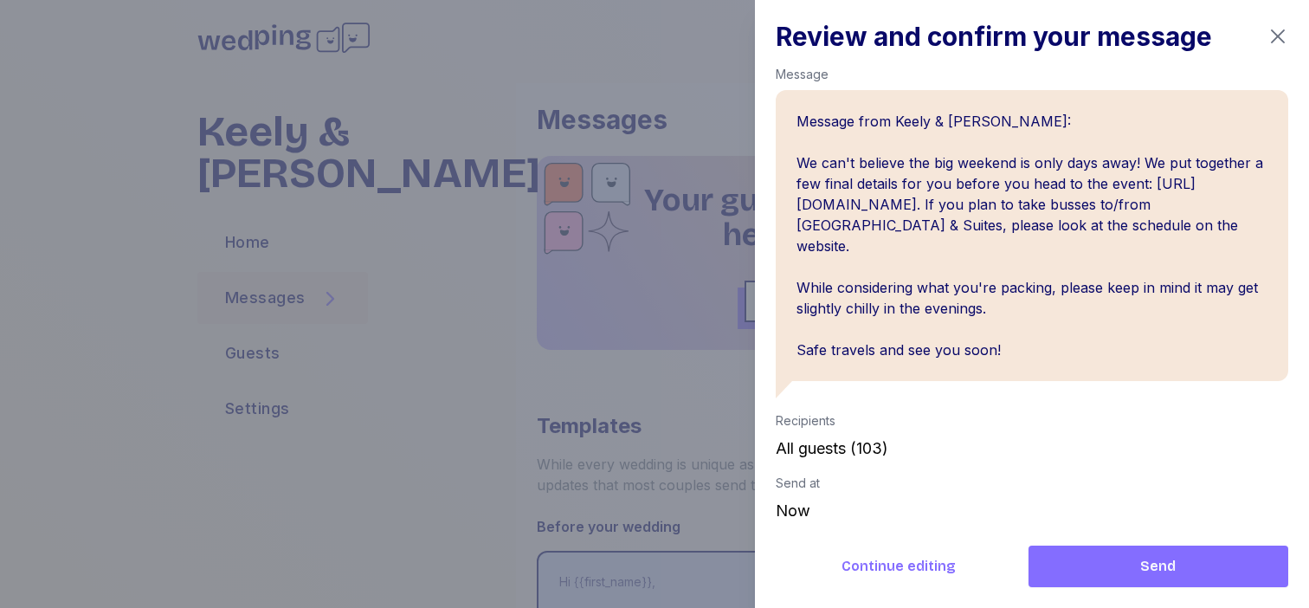
click at [1125, 564] on span "Send" at bounding box center [1158, 566] width 232 height 21
